Goal: Find specific page/section: Find specific page/section

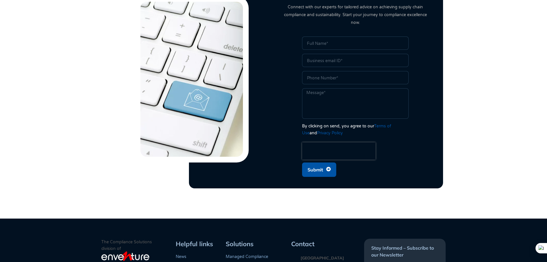
scroll to position [1343, 0]
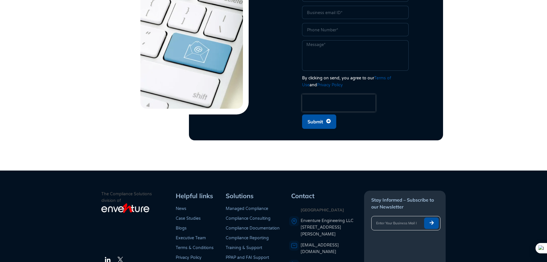
click at [243, 206] on link "Managed Compliance" at bounding box center [247, 208] width 42 height 5
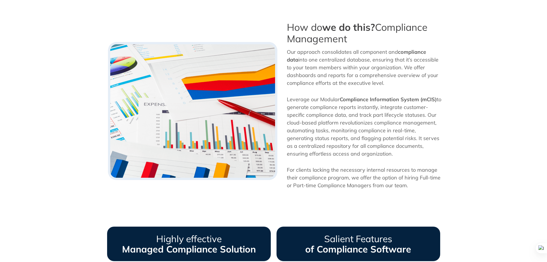
scroll to position [258, 0]
